Goal: Book appointment/travel/reservation

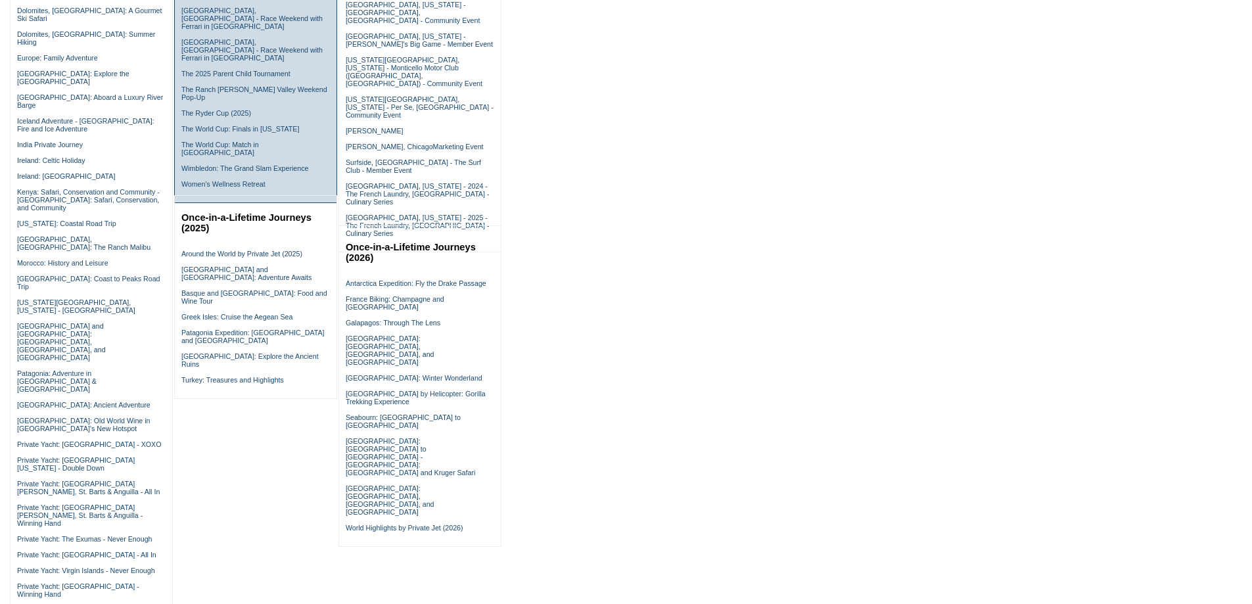
scroll to position [460, 0]
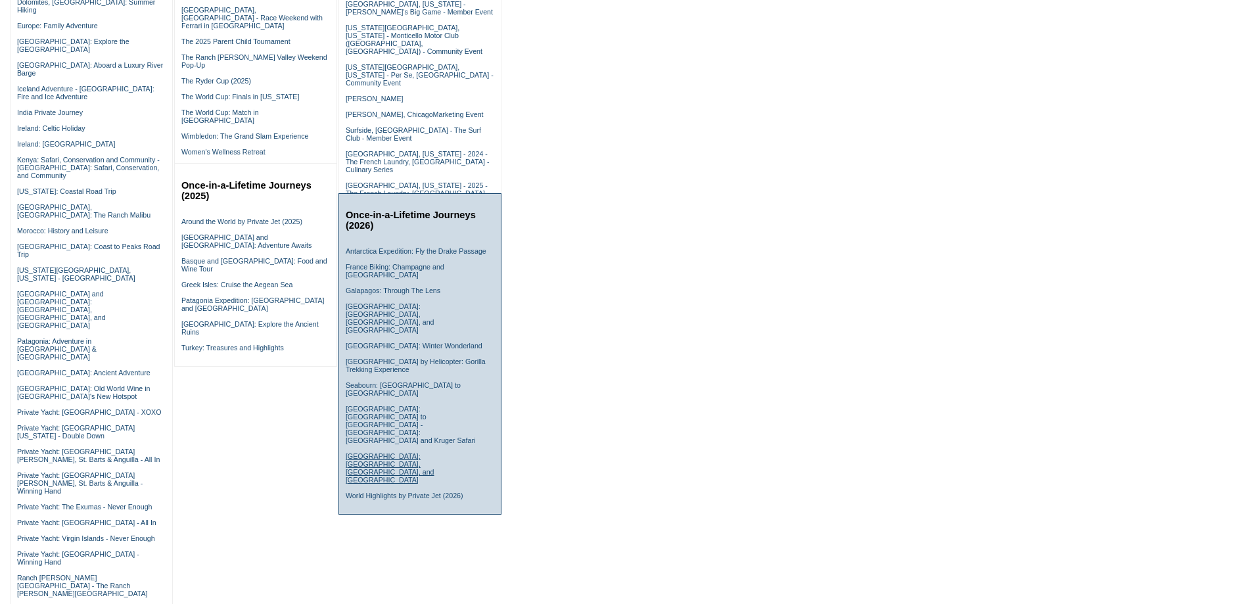
click at [382, 452] on link "South Korea: Seoul, Busan, and Jeju Island" at bounding box center [390, 468] width 89 height 32
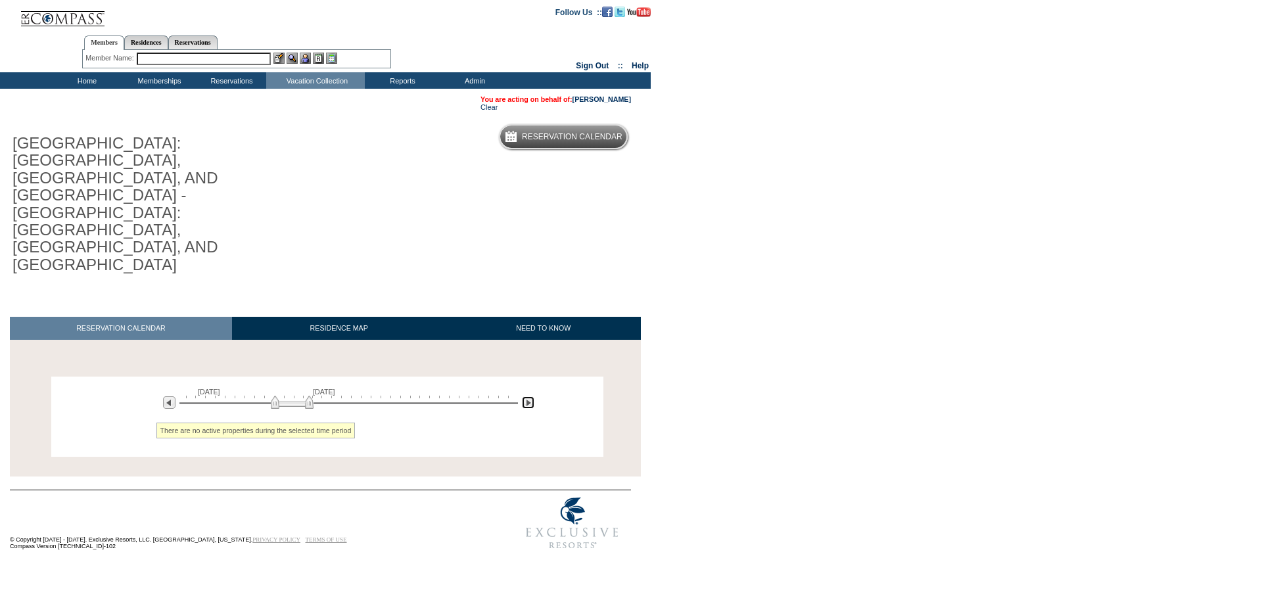
click at [524, 396] on img at bounding box center [528, 402] width 12 height 12
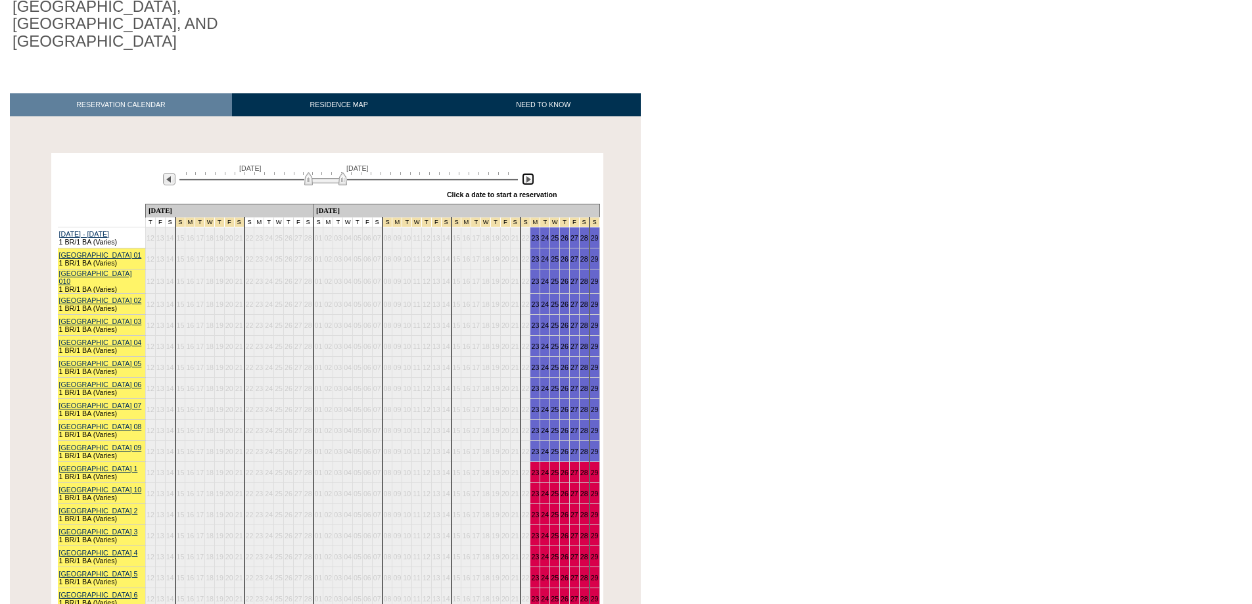
scroll to position [263, 0]
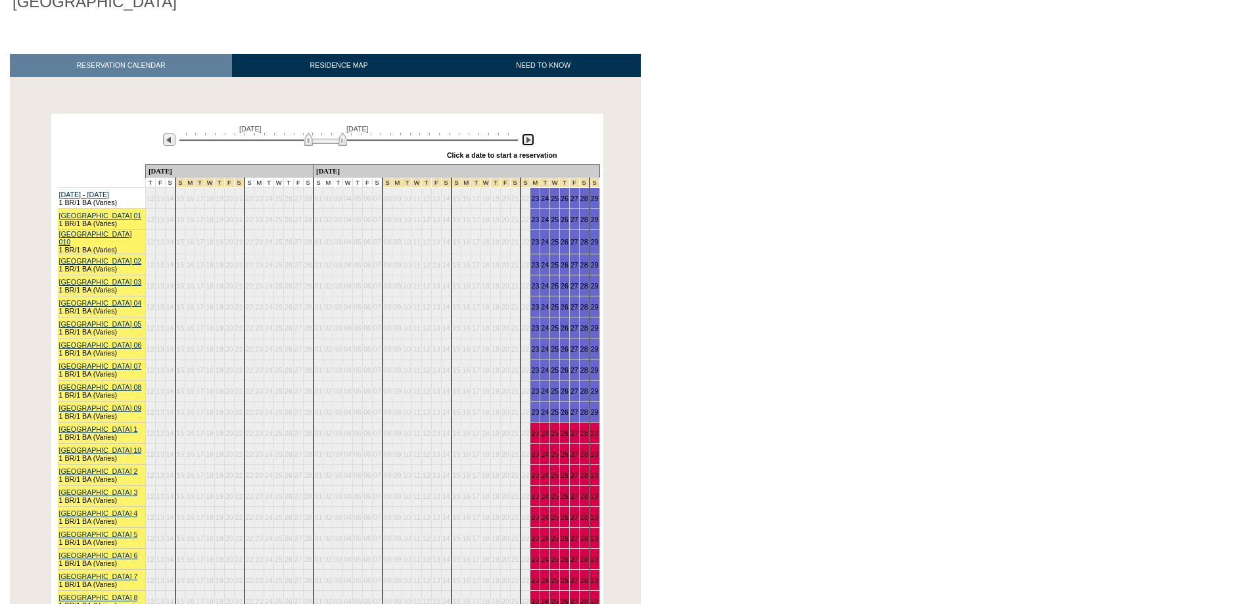
click at [526, 133] on img at bounding box center [528, 139] width 12 height 12
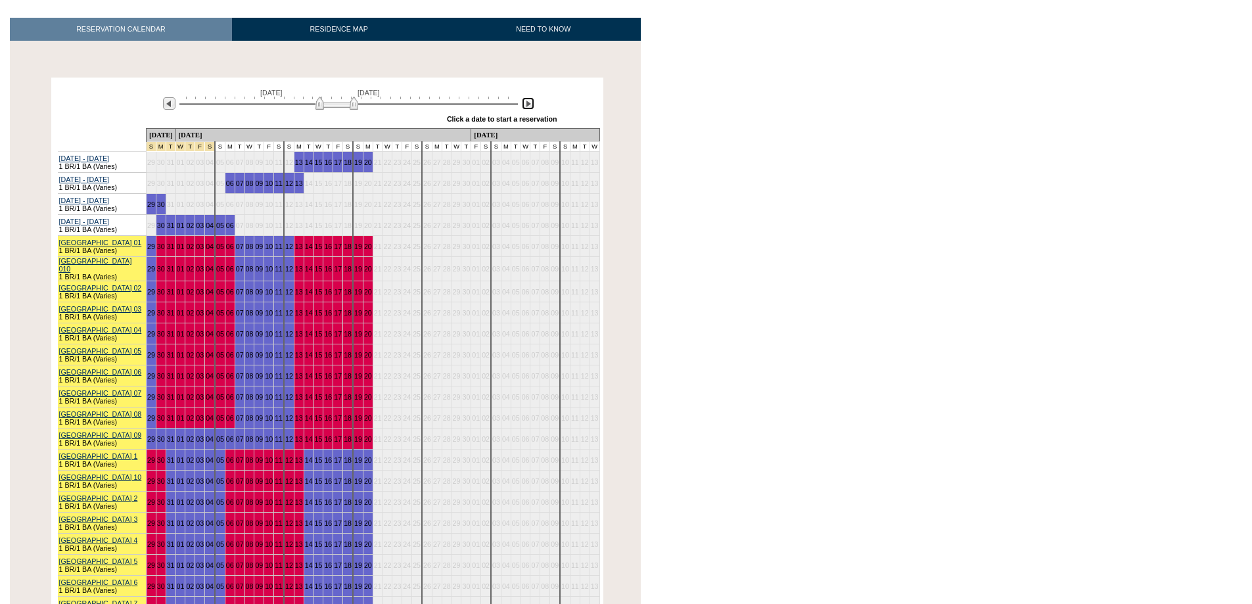
scroll to position [329, 0]
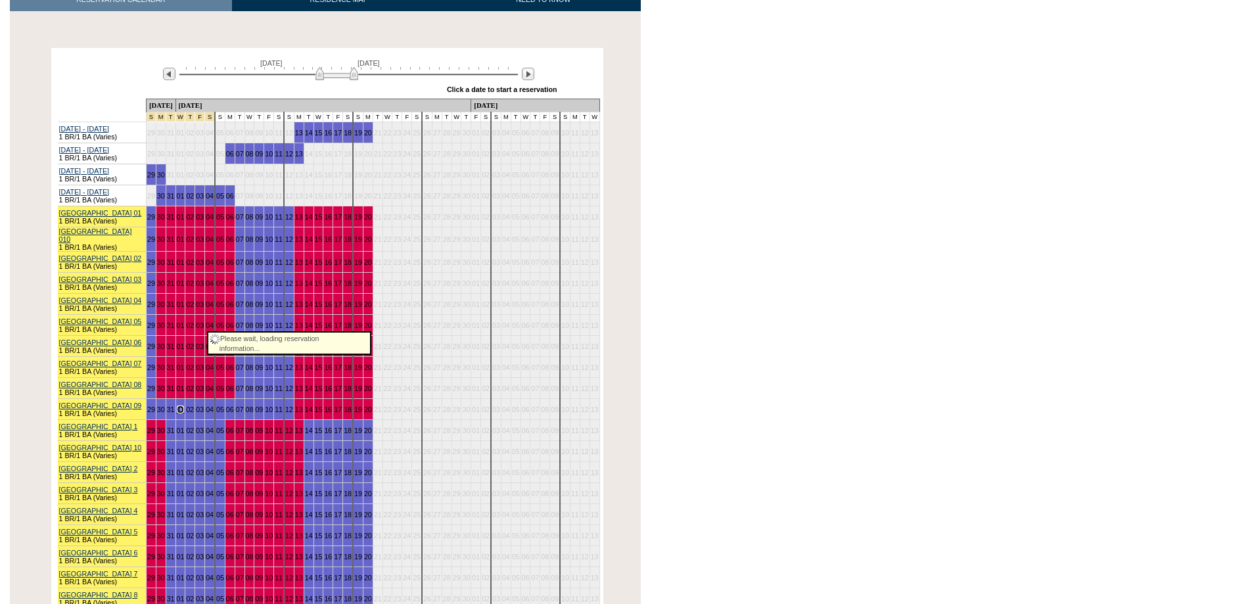
click at [185, 405] on link "01" at bounding box center [181, 409] width 8 height 8
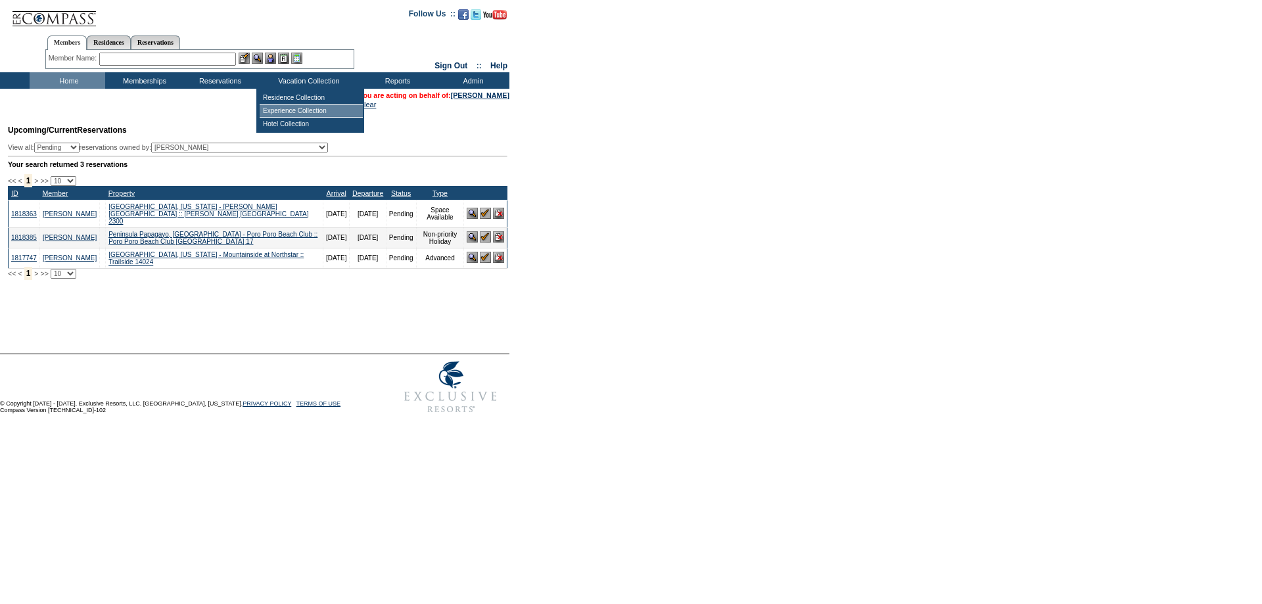
click at [303, 109] on td "Experience Collection" at bounding box center [311, 110] width 103 height 13
